Goal: Information Seeking & Learning: Find specific fact

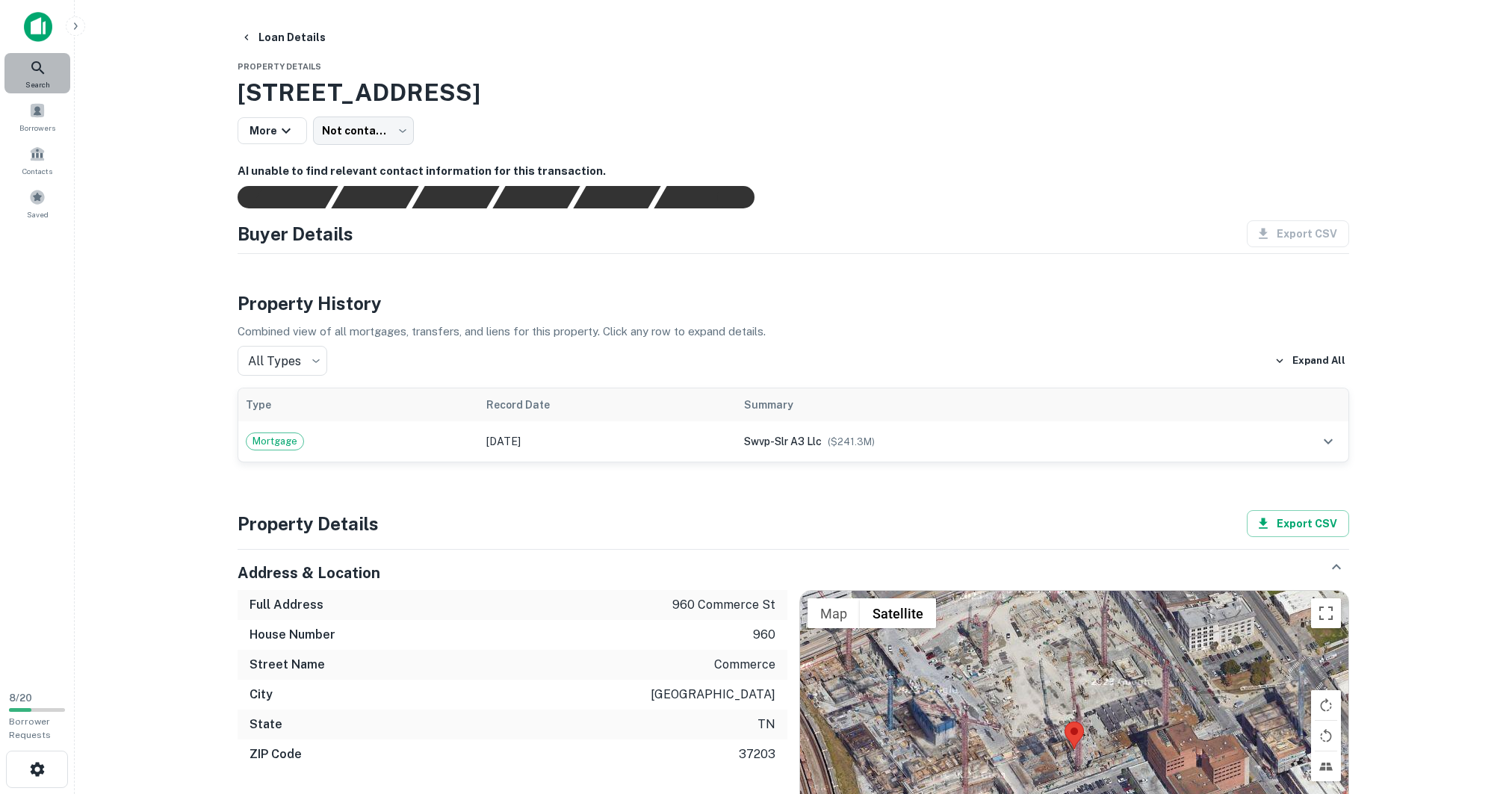
click at [27, 65] on div "Search" at bounding box center [37, 73] width 66 height 40
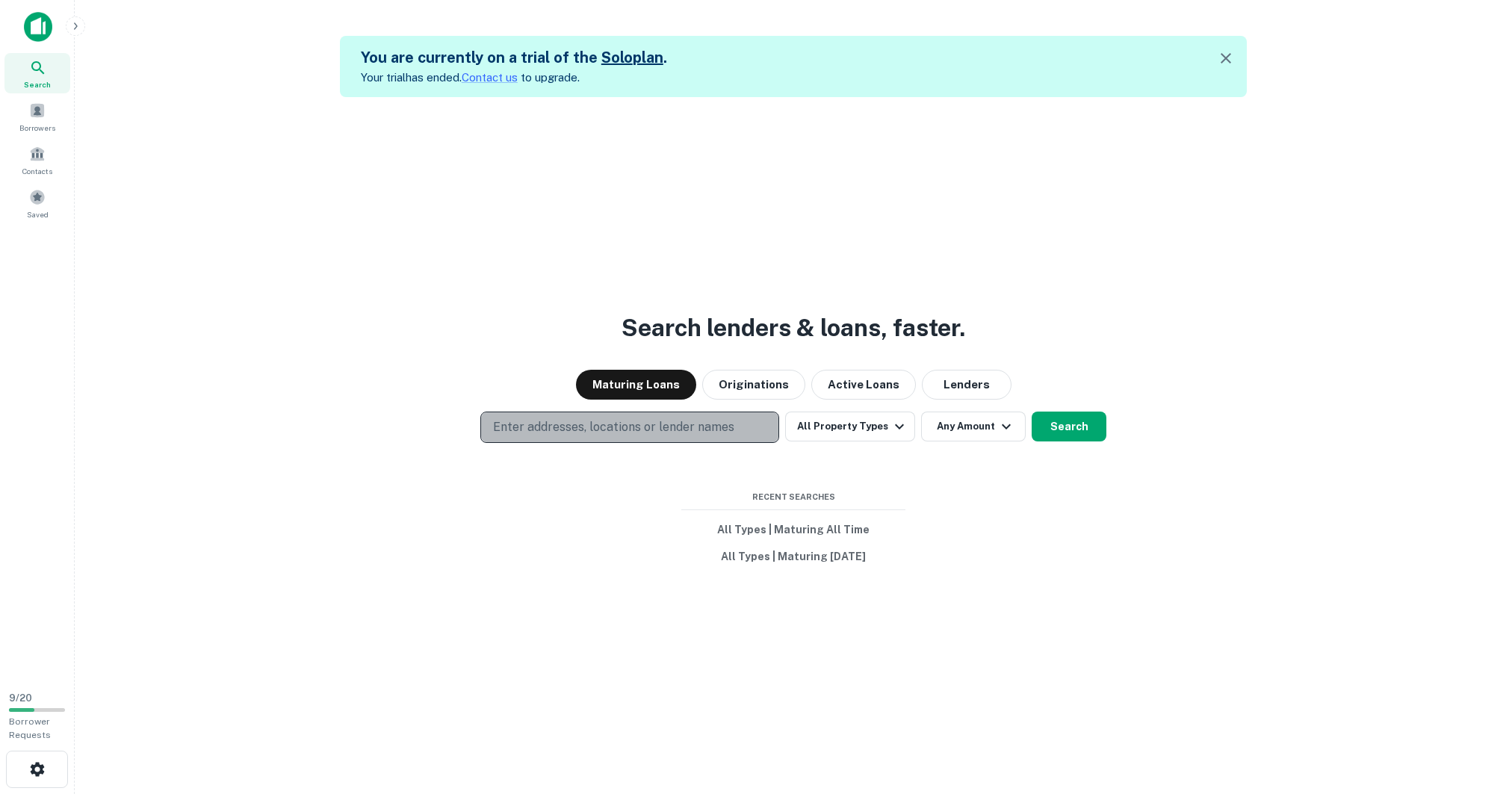
click at [684, 425] on p "Enter addresses, locations or lender names" at bounding box center [613, 427] width 241 height 18
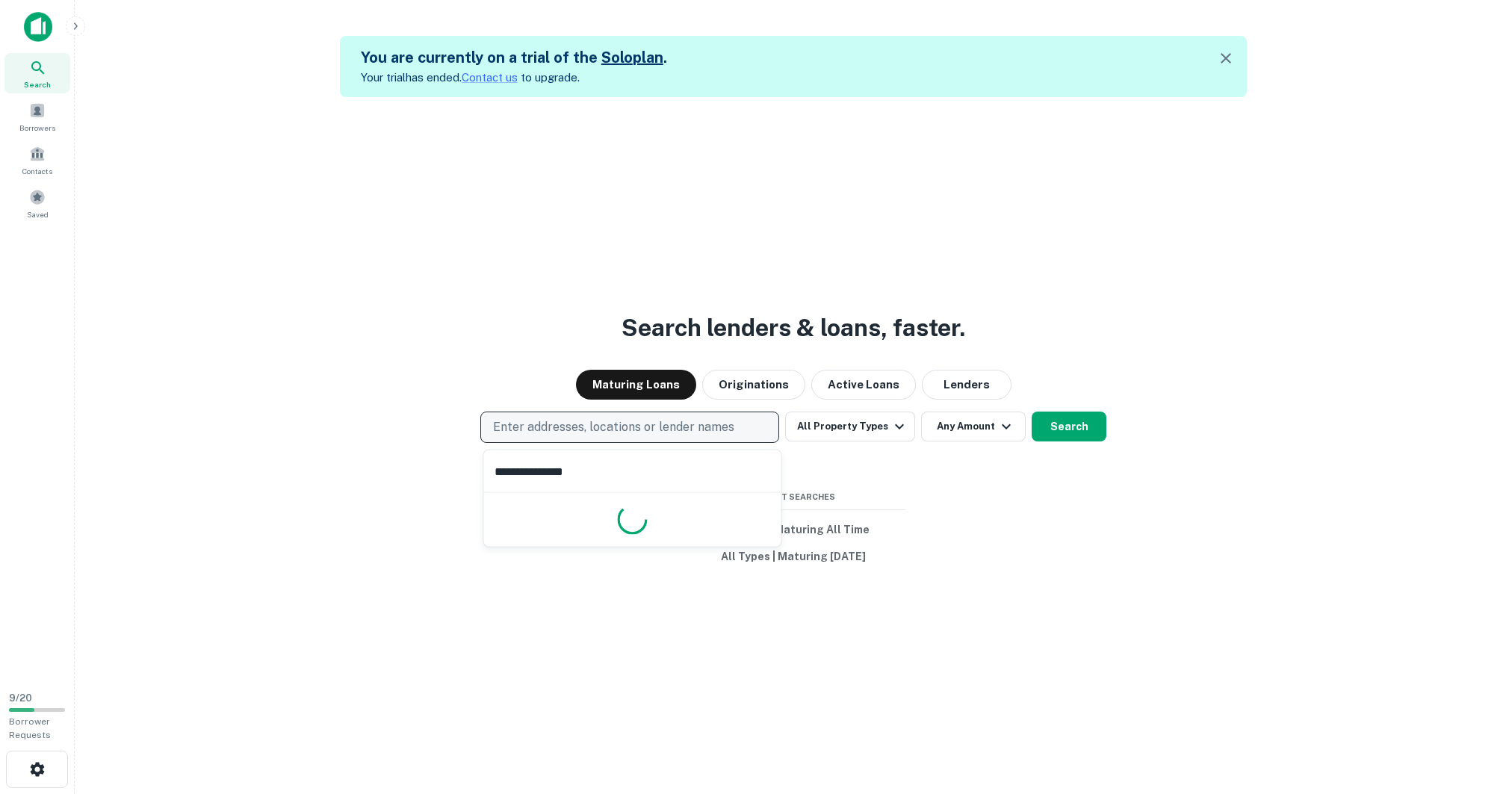
type input "**********"
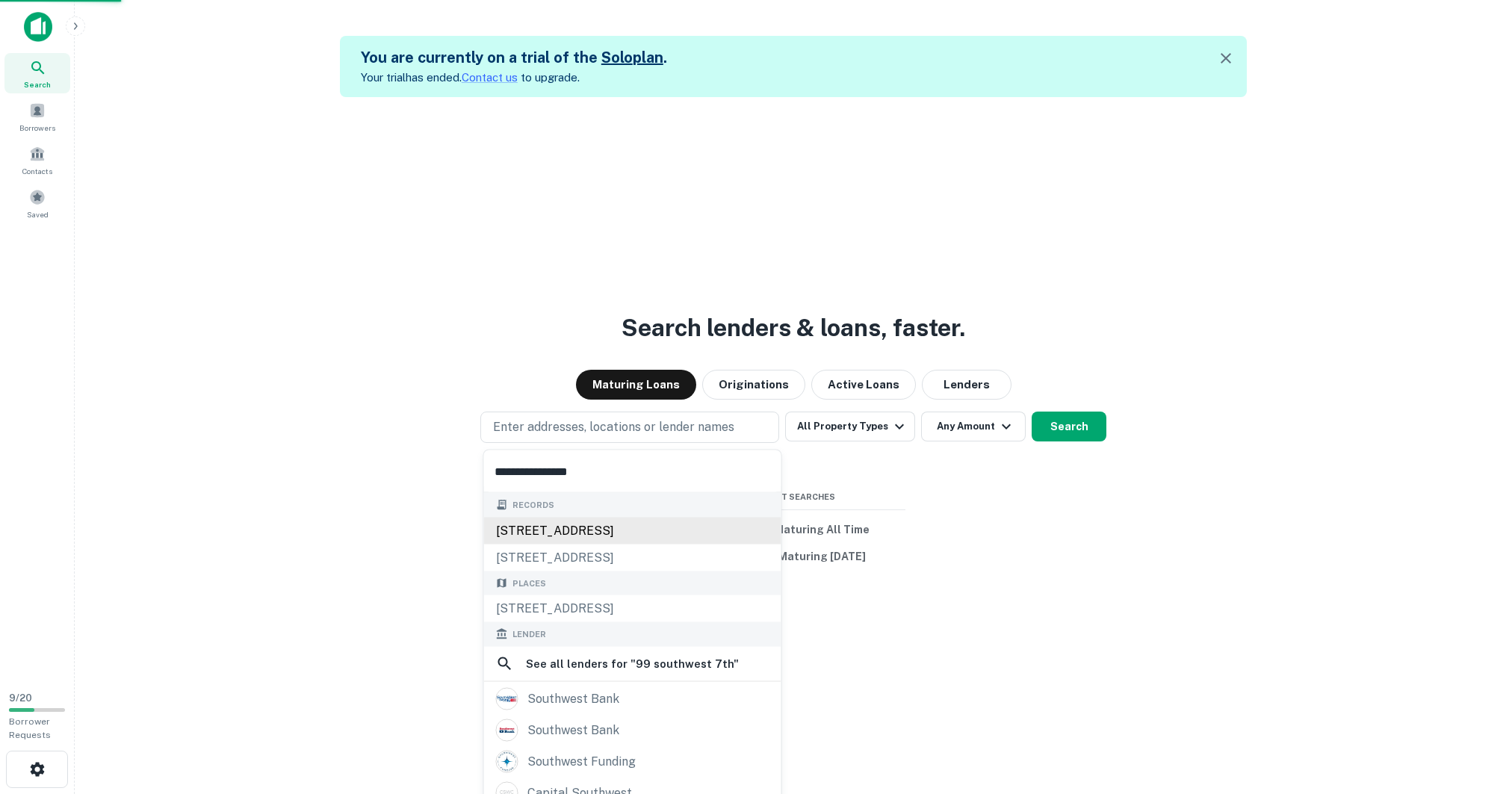
click at [612, 529] on div "[STREET_ADDRESS]" at bounding box center [632, 530] width 298 height 27
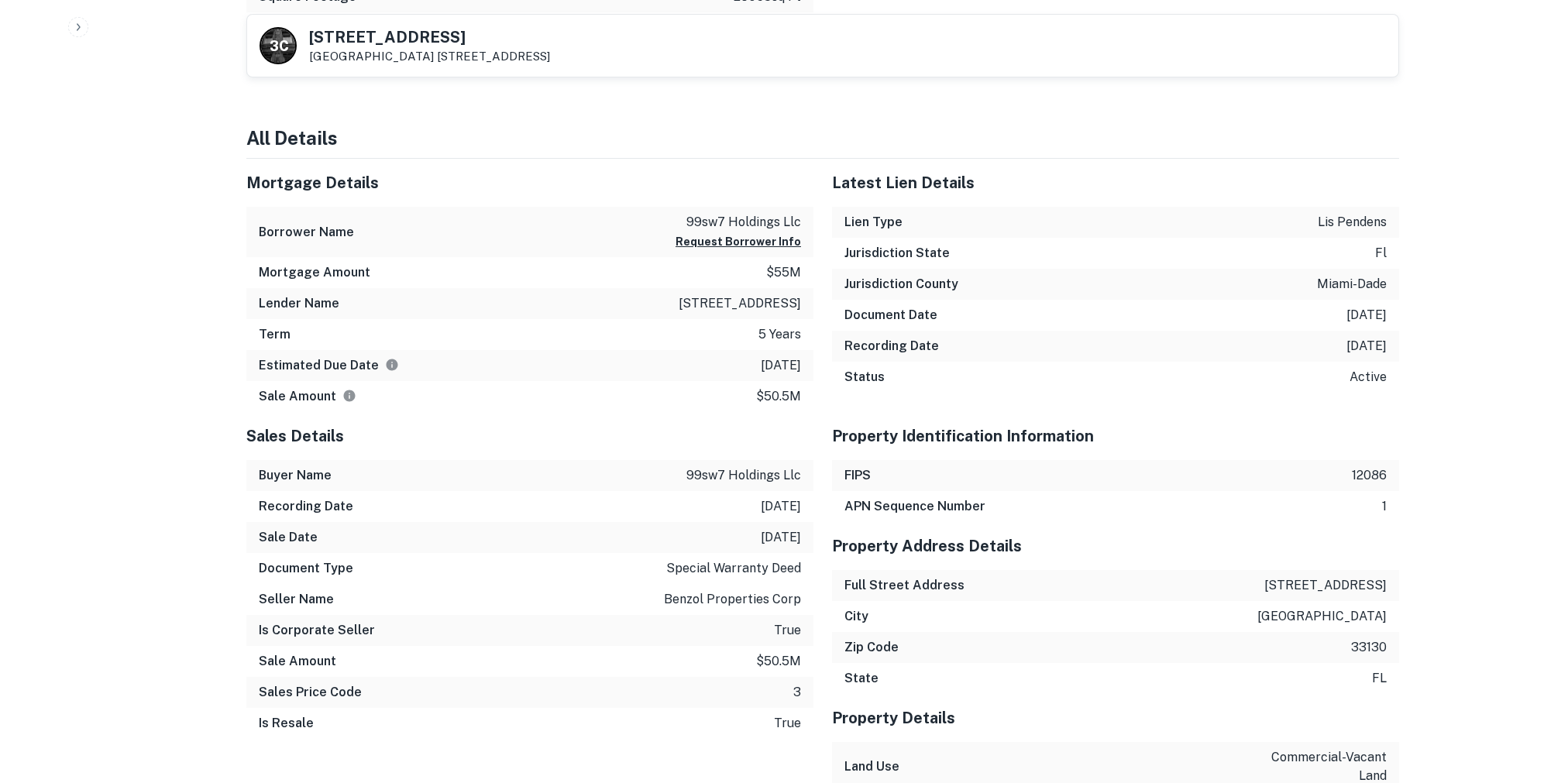
scroll to position [986, 0]
drag, startPoint x: 687, startPoint y: 303, endPoint x: 759, endPoint y: 314, distance: 72.8
click at [759, 311] on p "[STREET_ADDRESS]" at bounding box center [740, 302] width 123 height 19
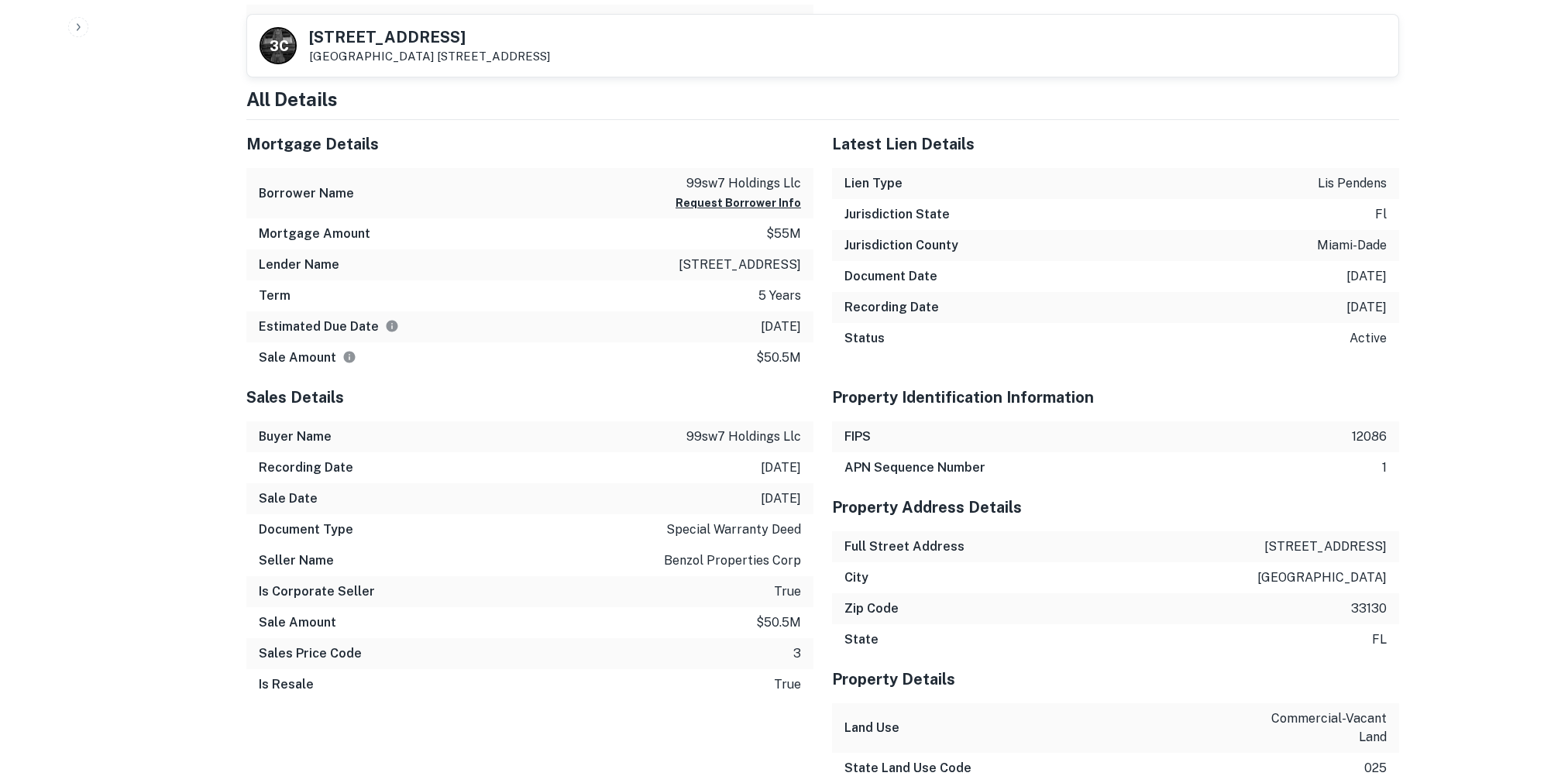
scroll to position [1021, 0]
click at [774, 240] on p "$55m" at bounding box center [783, 235] width 35 height 19
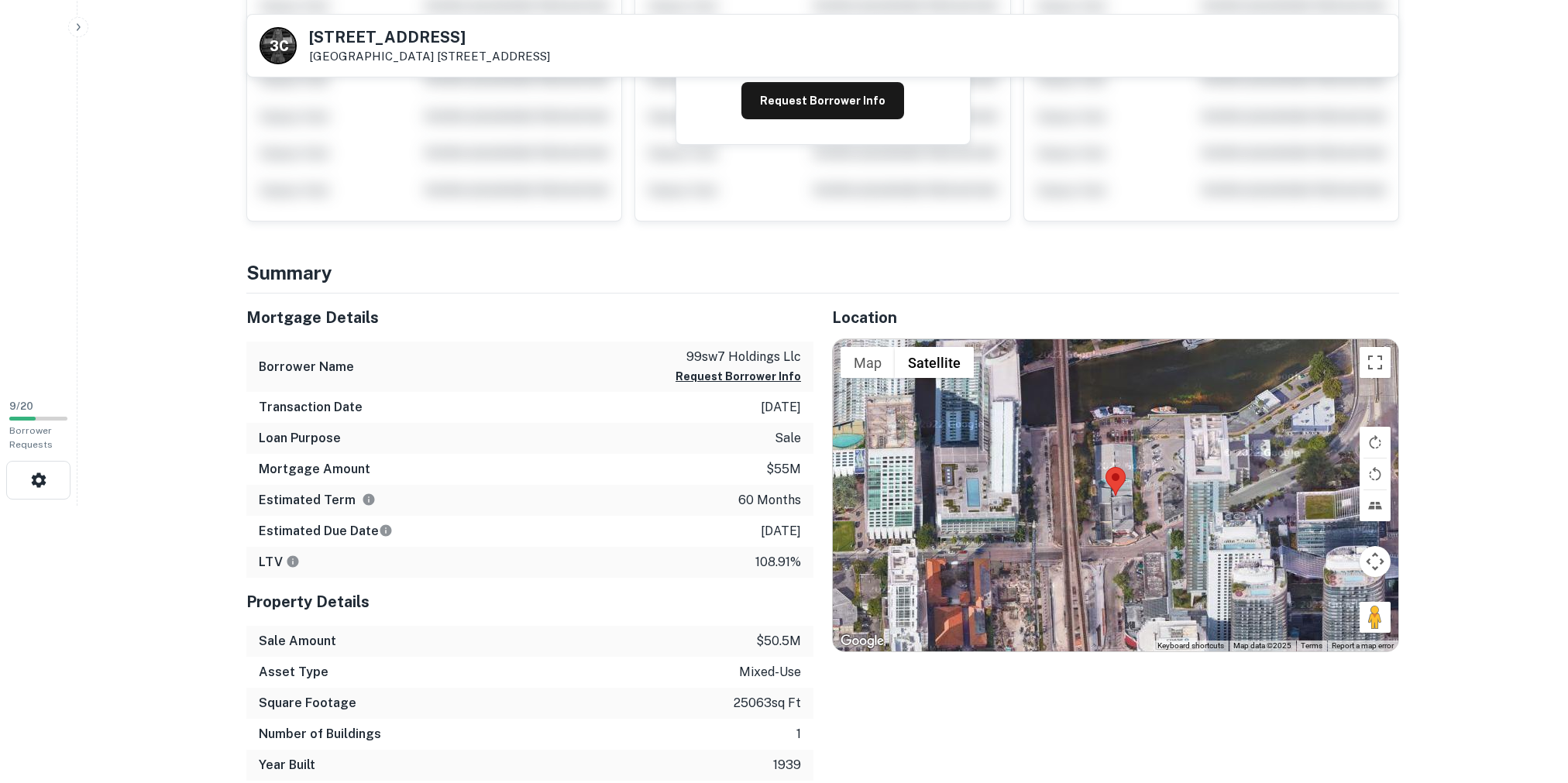
scroll to position [382, 0]
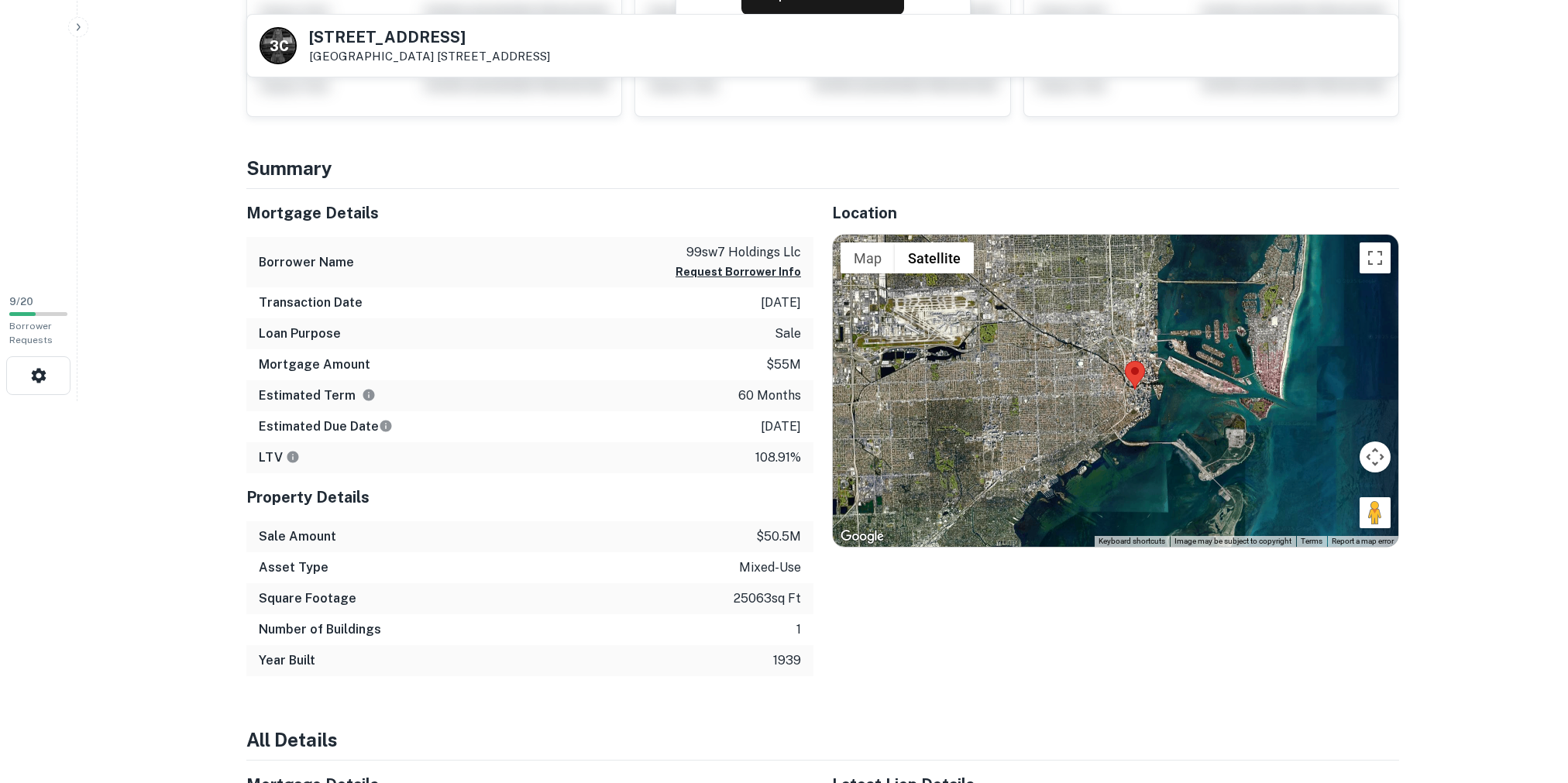
drag, startPoint x: 1202, startPoint y: 408, endPoint x: 1161, endPoint y: 413, distance: 41.3
click at [1161, 413] on div at bounding box center [1115, 391] width 566 height 311
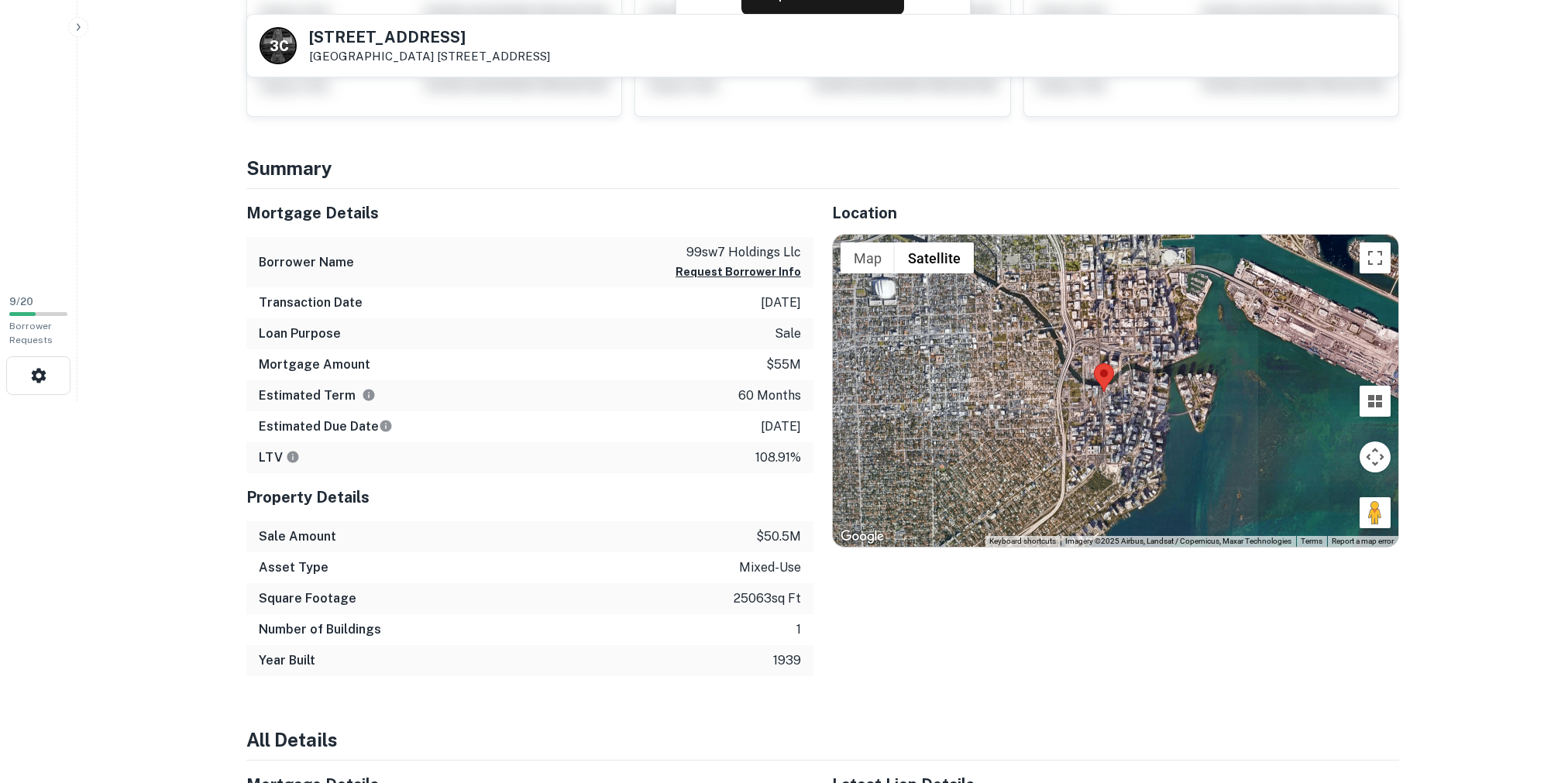
drag, startPoint x: 1082, startPoint y: 402, endPoint x: 1118, endPoint y: 400, distance: 36.1
click at [1117, 405] on div at bounding box center [1115, 391] width 566 height 311
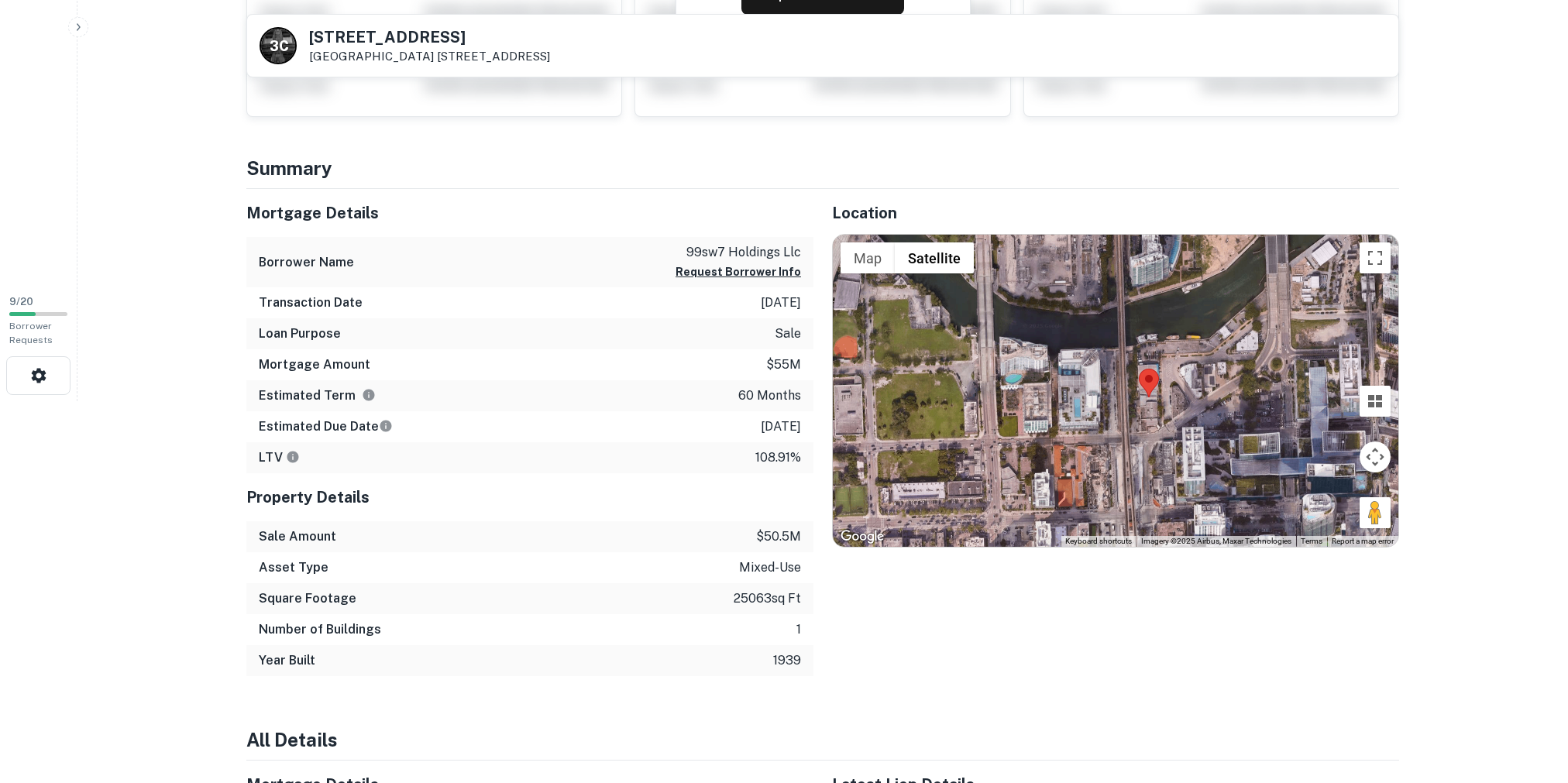
drag, startPoint x: 1154, startPoint y: 342, endPoint x: 1155, endPoint y: 416, distance: 74.0
click at [1155, 416] on div at bounding box center [1115, 391] width 566 height 311
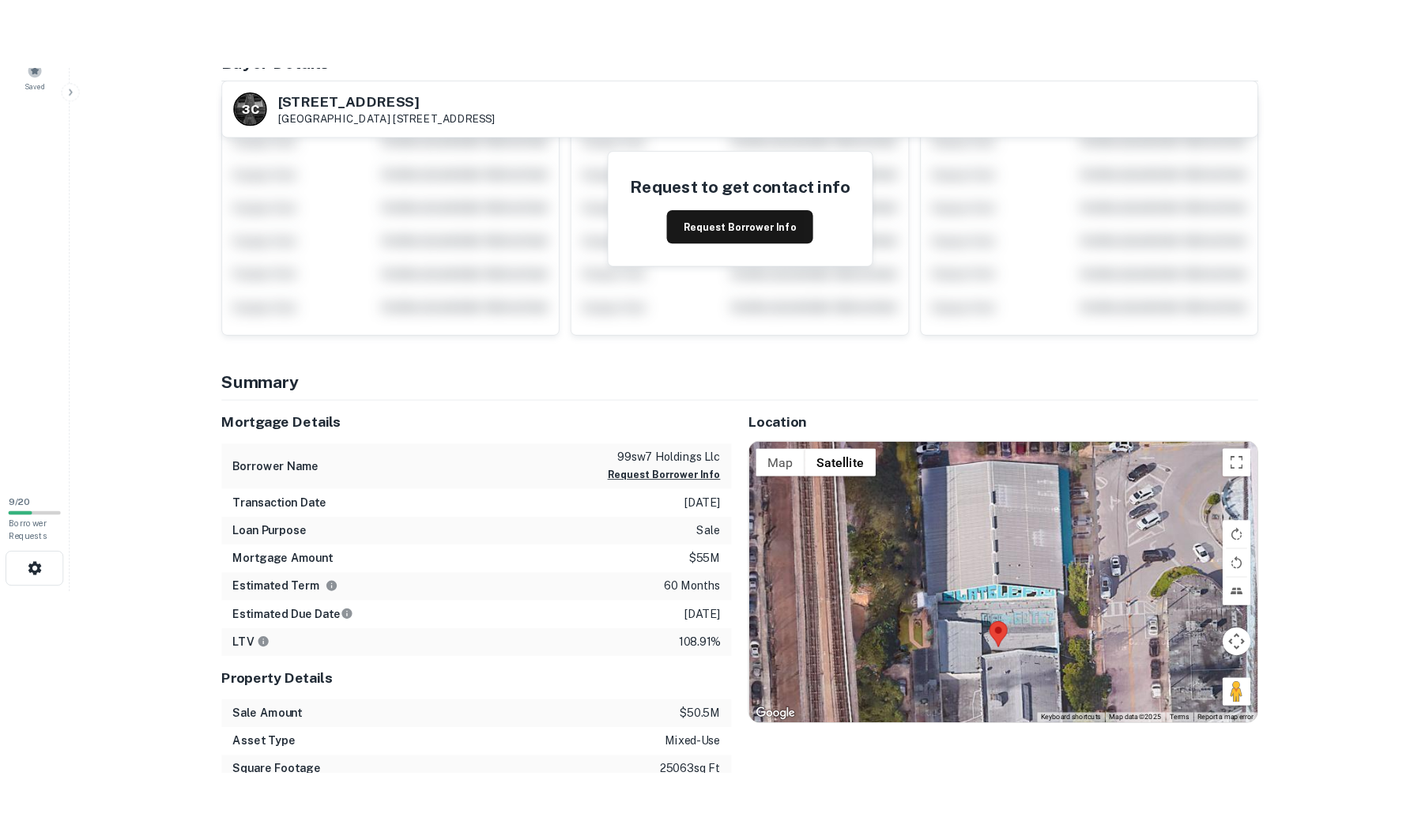
scroll to position [0, 0]
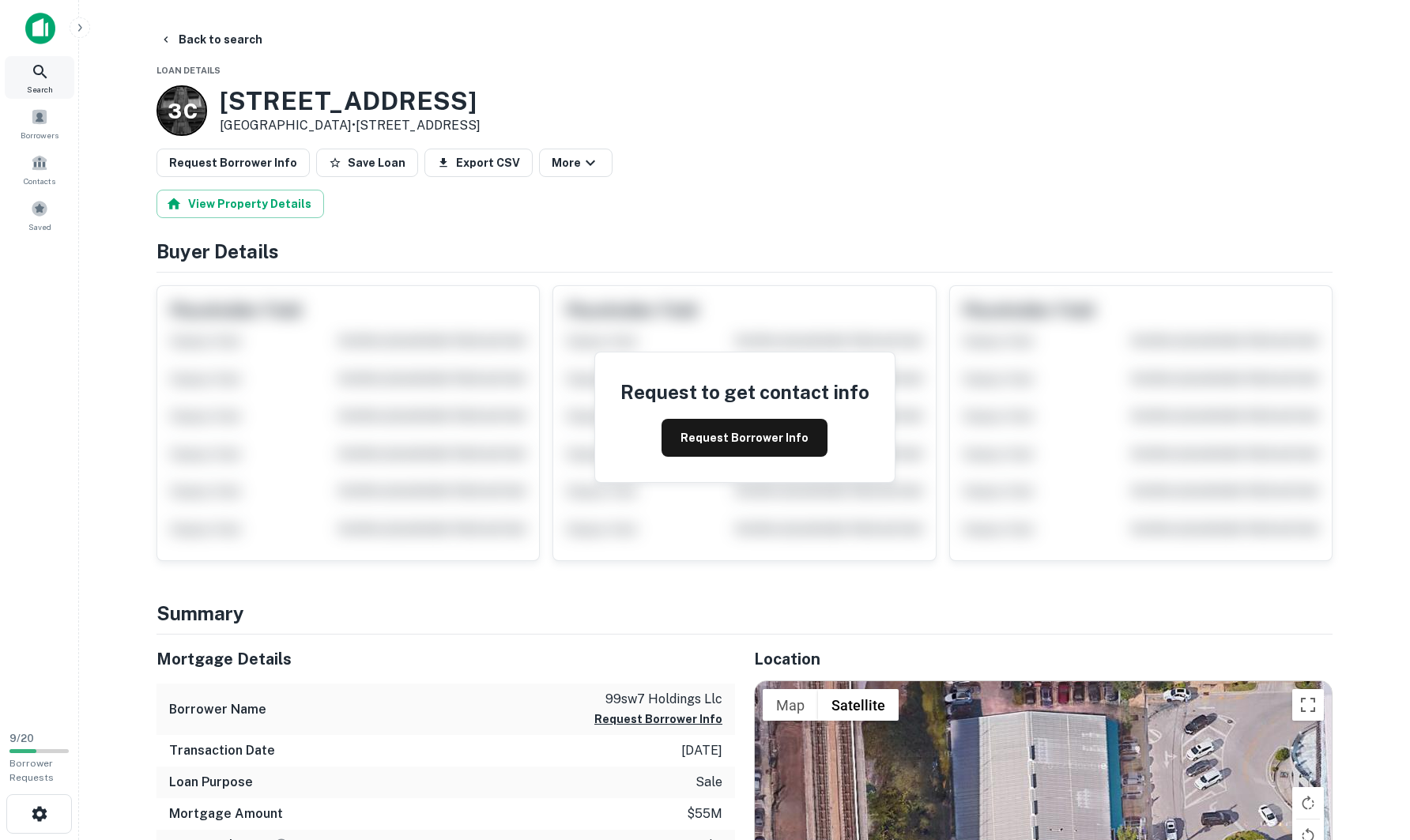
click at [39, 74] on icon at bounding box center [40, 71] width 14 height 14
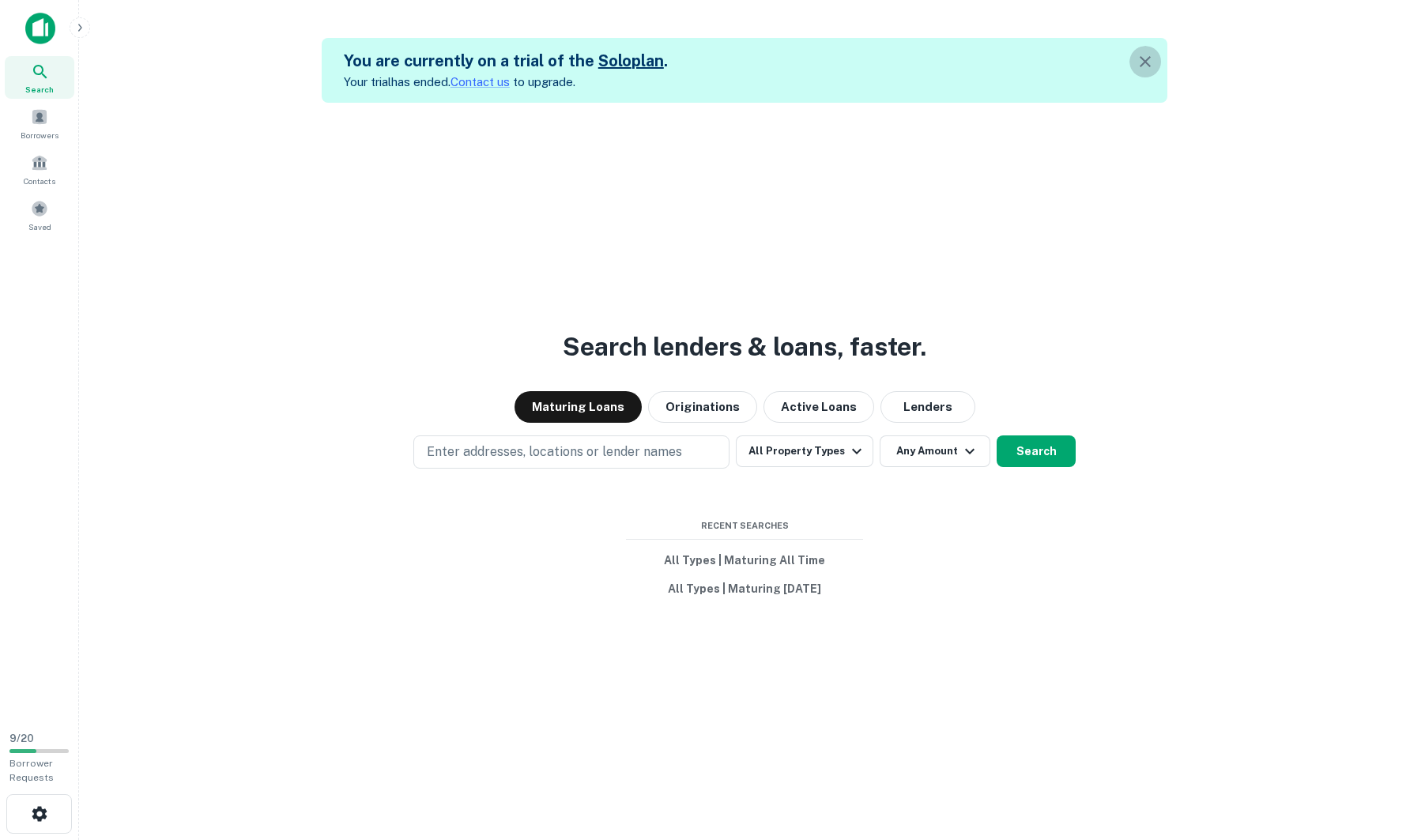
click at [1142, 57] on icon "button" at bounding box center [1144, 61] width 19 height 19
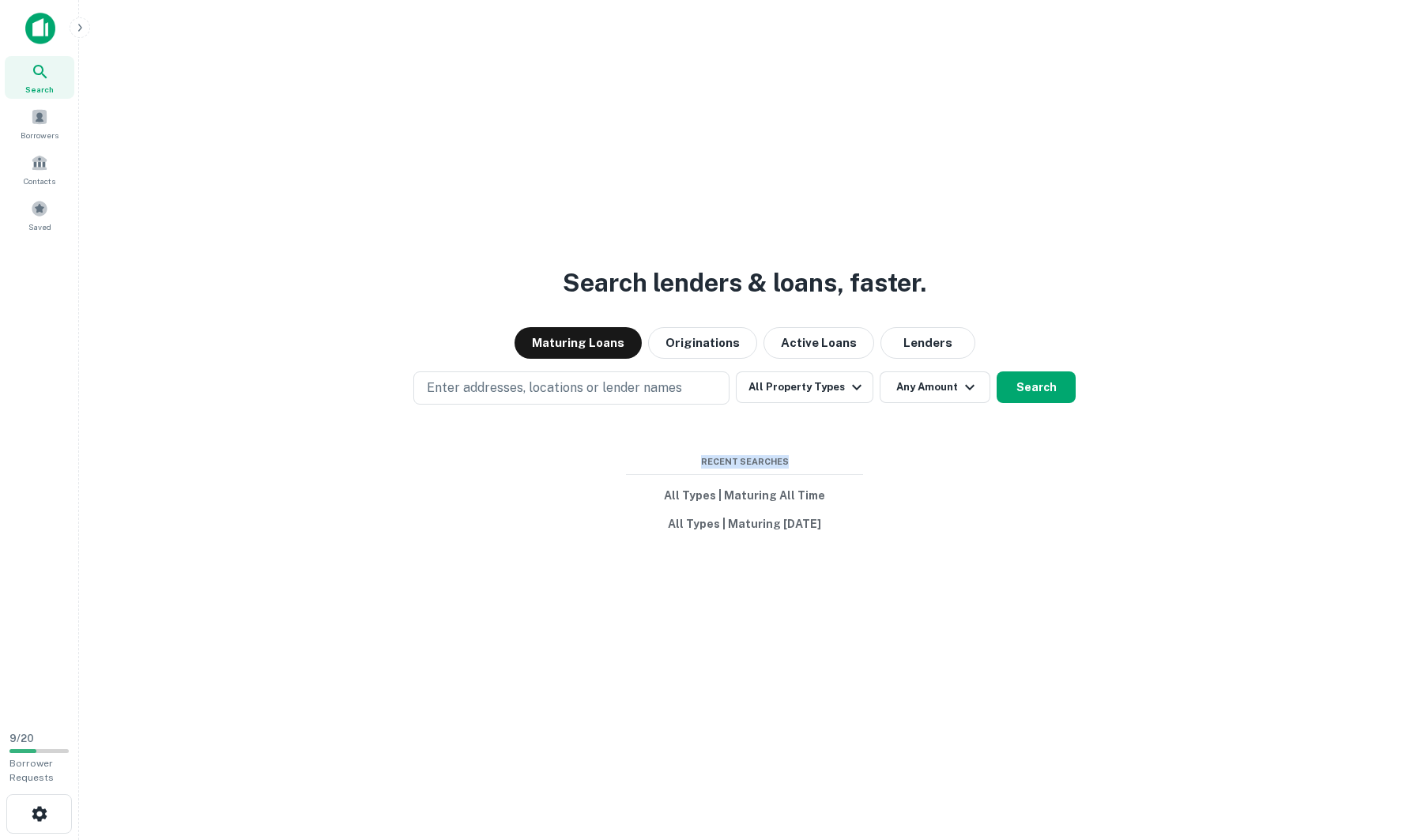
drag, startPoint x: 703, startPoint y: 459, endPoint x: 789, endPoint y: 456, distance: 86.1
click at [789, 456] on span "Recent Searches" at bounding box center [744, 462] width 237 height 14
click at [790, 463] on span "Recent Searches" at bounding box center [744, 462] width 237 height 14
drag, startPoint x: 702, startPoint y: 461, endPoint x: 827, endPoint y: 458, distance: 125.0
click at [827, 458] on span "Recent Searches" at bounding box center [744, 462] width 237 height 14
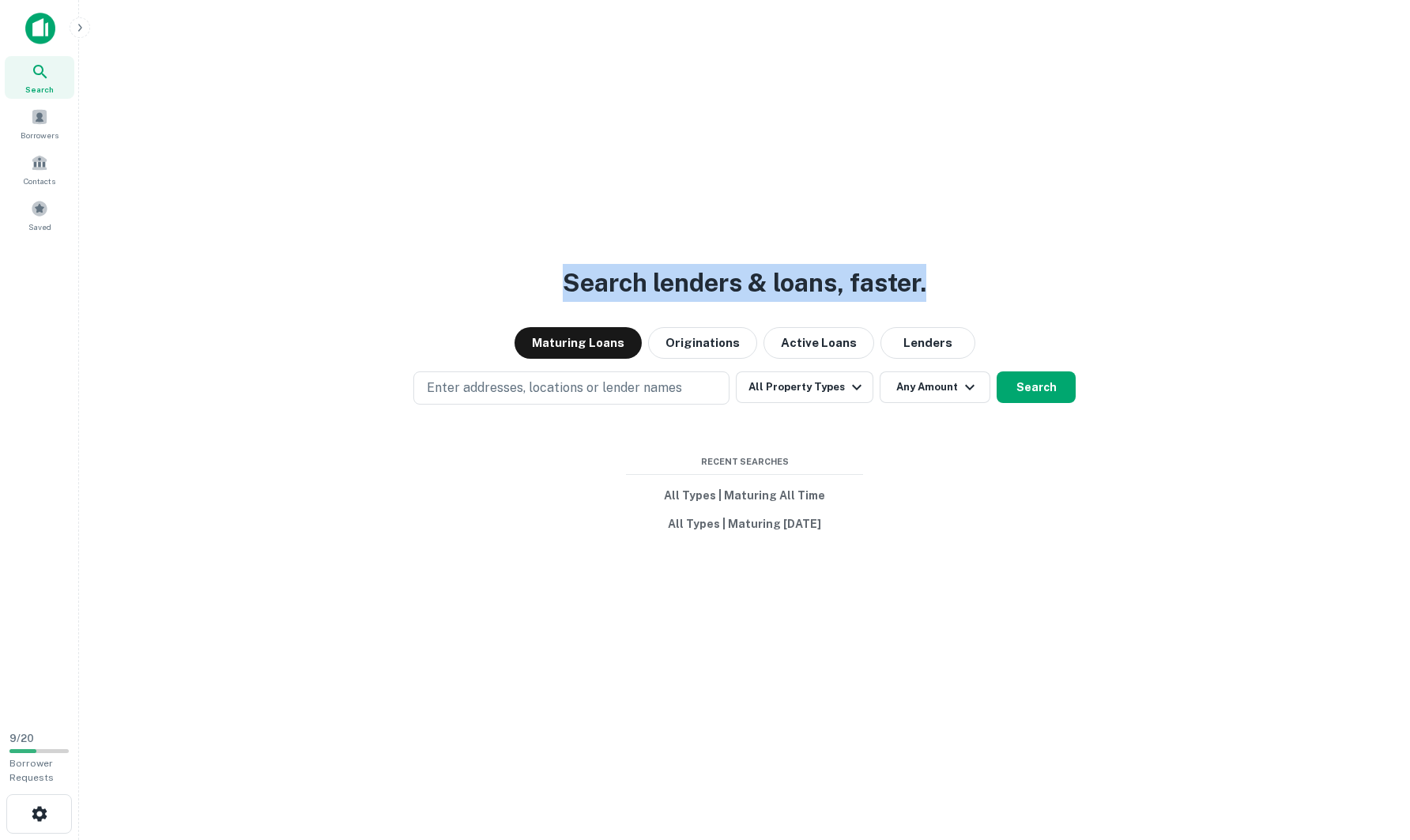
drag, startPoint x: 565, startPoint y: 288, endPoint x: 933, endPoint y: 297, distance: 368.1
click at [933, 297] on div "Search lenders & loans, faster. Maturing Loans Originations Active Loans Lender…" at bounding box center [744, 458] width 1306 height 840
click at [923, 297] on h3 "Search lenders & loans, faster." at bounding box center [744, 283] width 364 height 38
drag, startPoint x: 921, startPoint y: 285, endPoint x: 544, endPoint y: 265, distance: 377.5
click at [544, 265] on div "Search lenders & loans, faster. Maturing Loans Originations Active Loans Lender…" at bounding box center [744, 458] width 1306 height 840
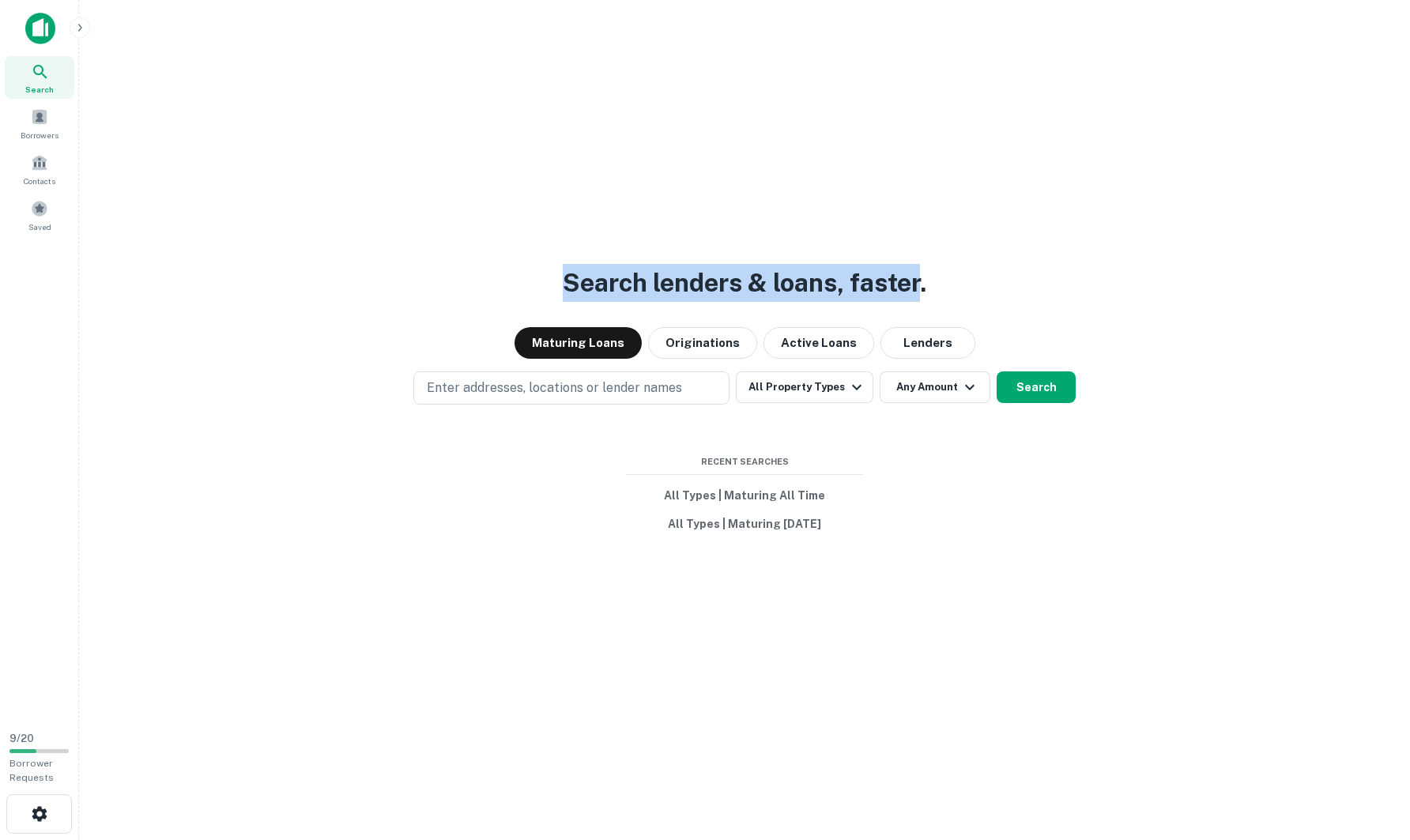
click at [967, 174] on div "Search lenders & loans, faster. Maturing Loans Originations Active Loans Lender…" at bounding box center [744, 458] width 1306 height 840
